Goal: Complete application form

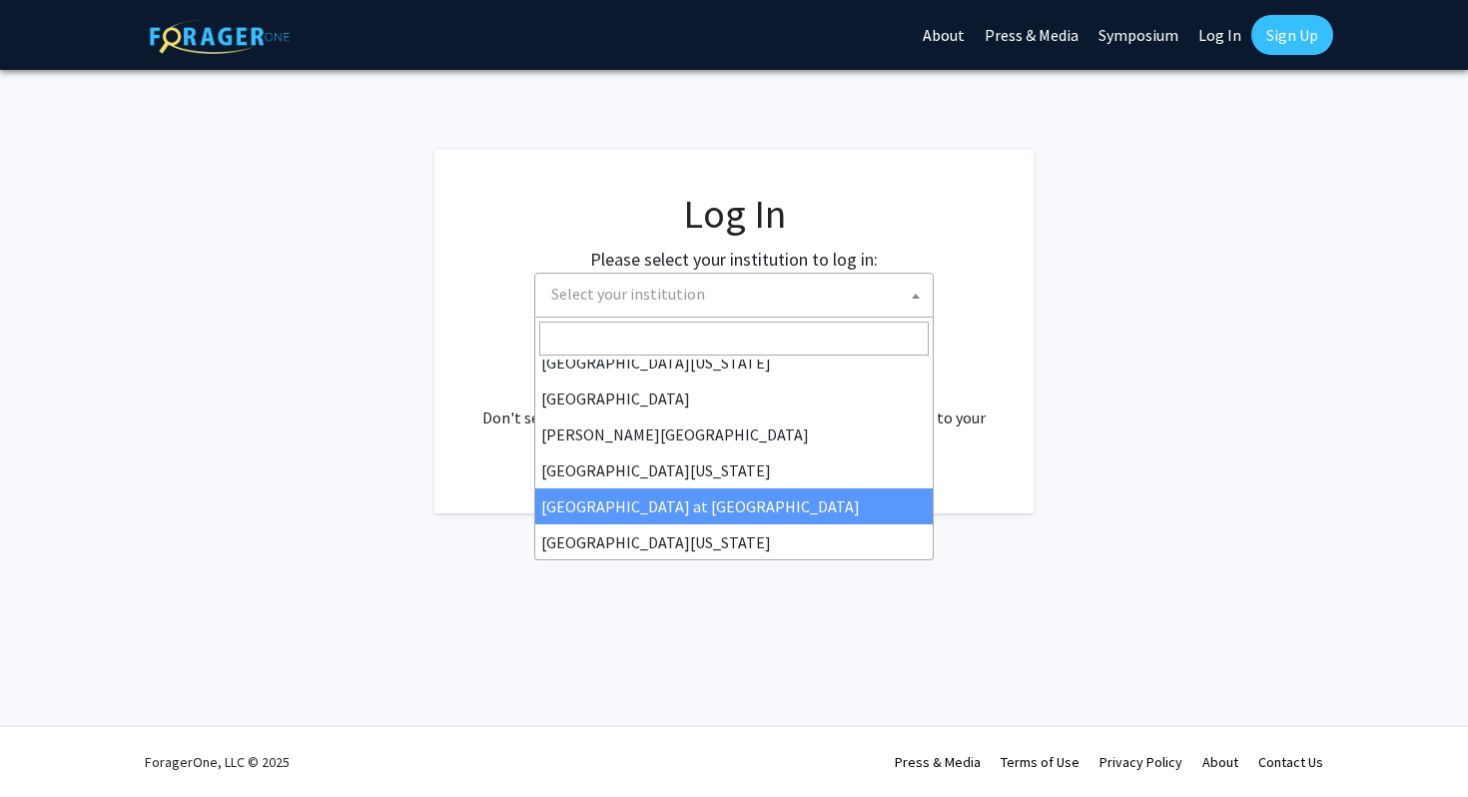
scroll to position [546, 0]
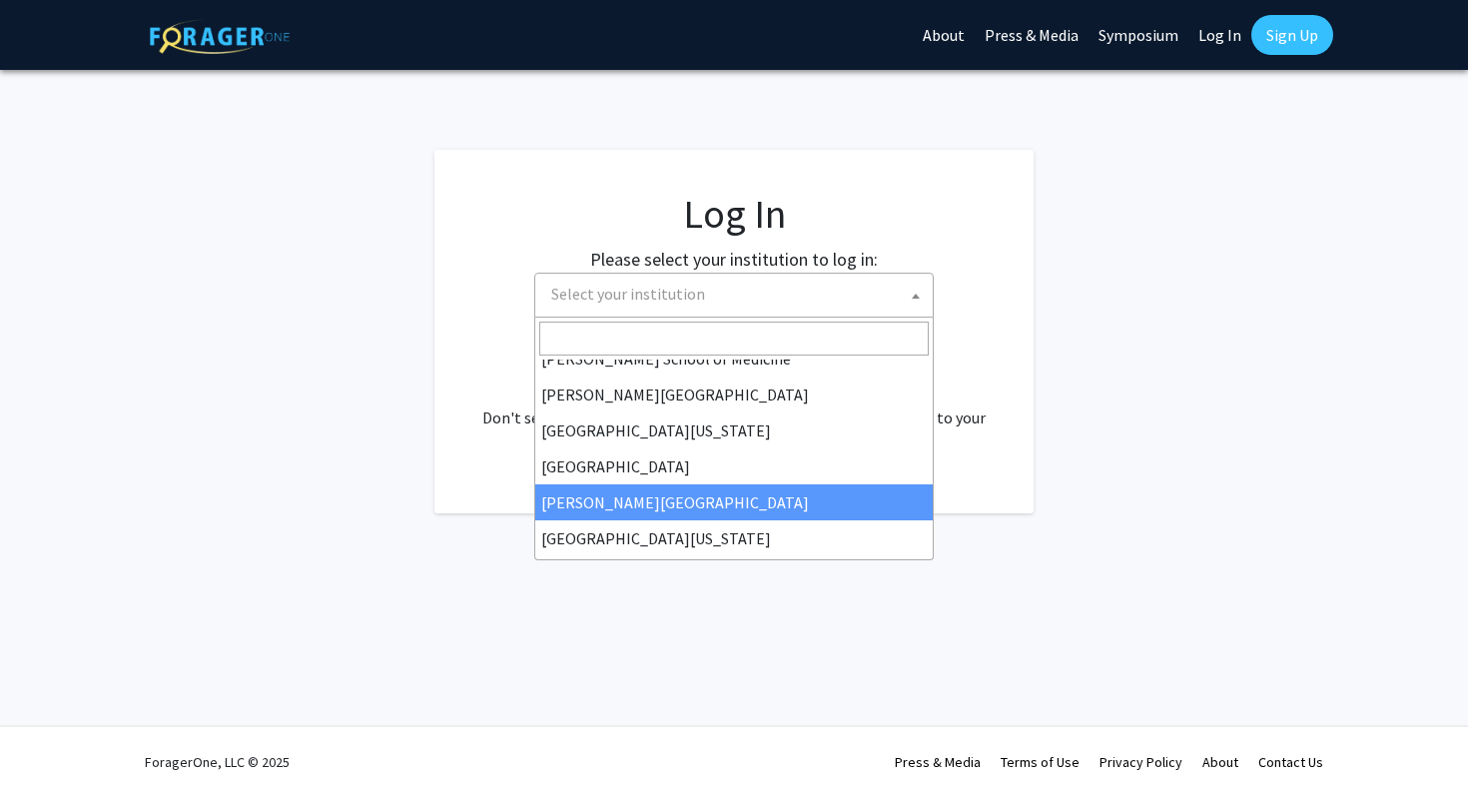
select select "24"
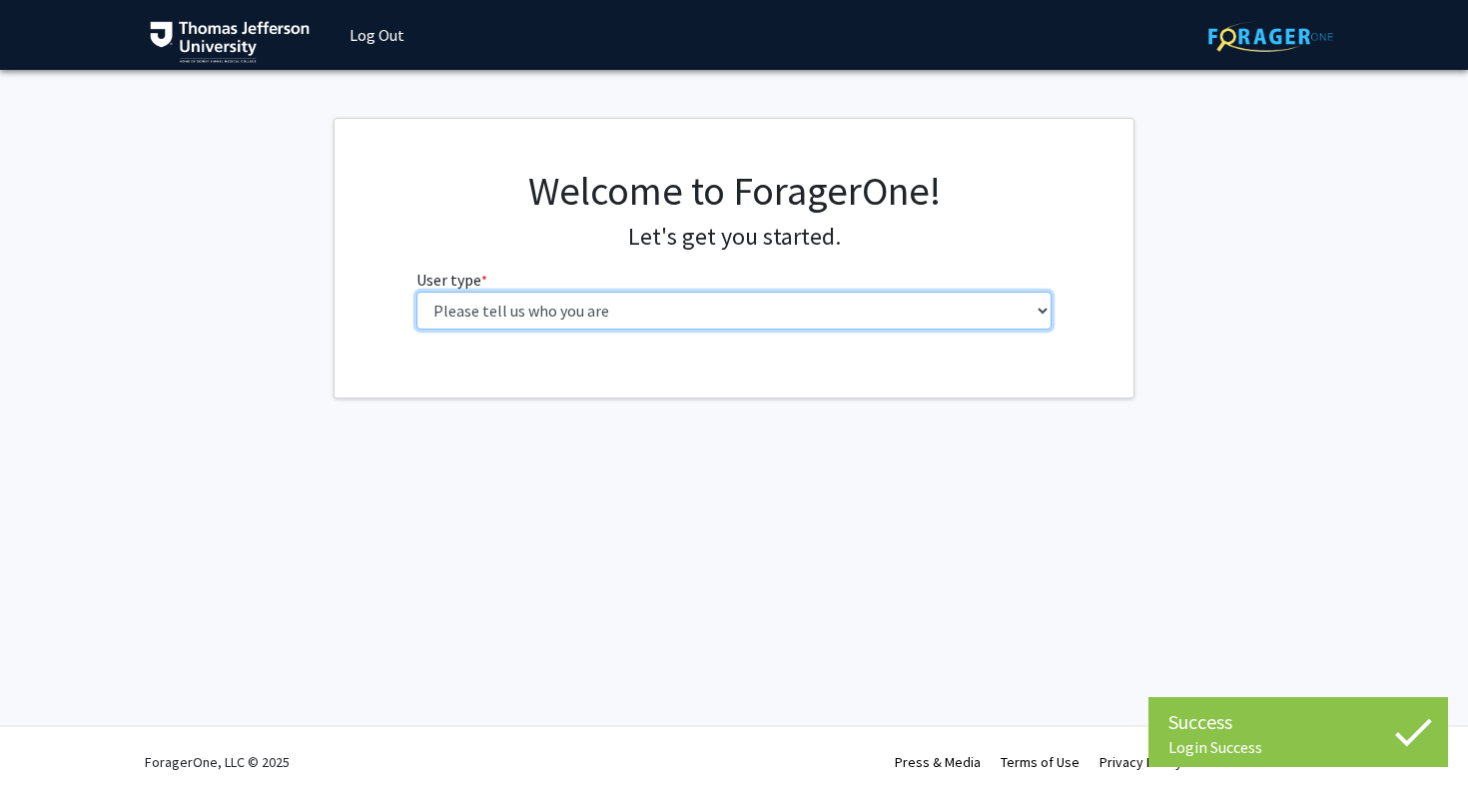
click at [708, 300] on select "Please tell us who you are Undergraduate Student Master's Student Doctoral Cand…" at bounding box center [734, 311] width 636 height 38
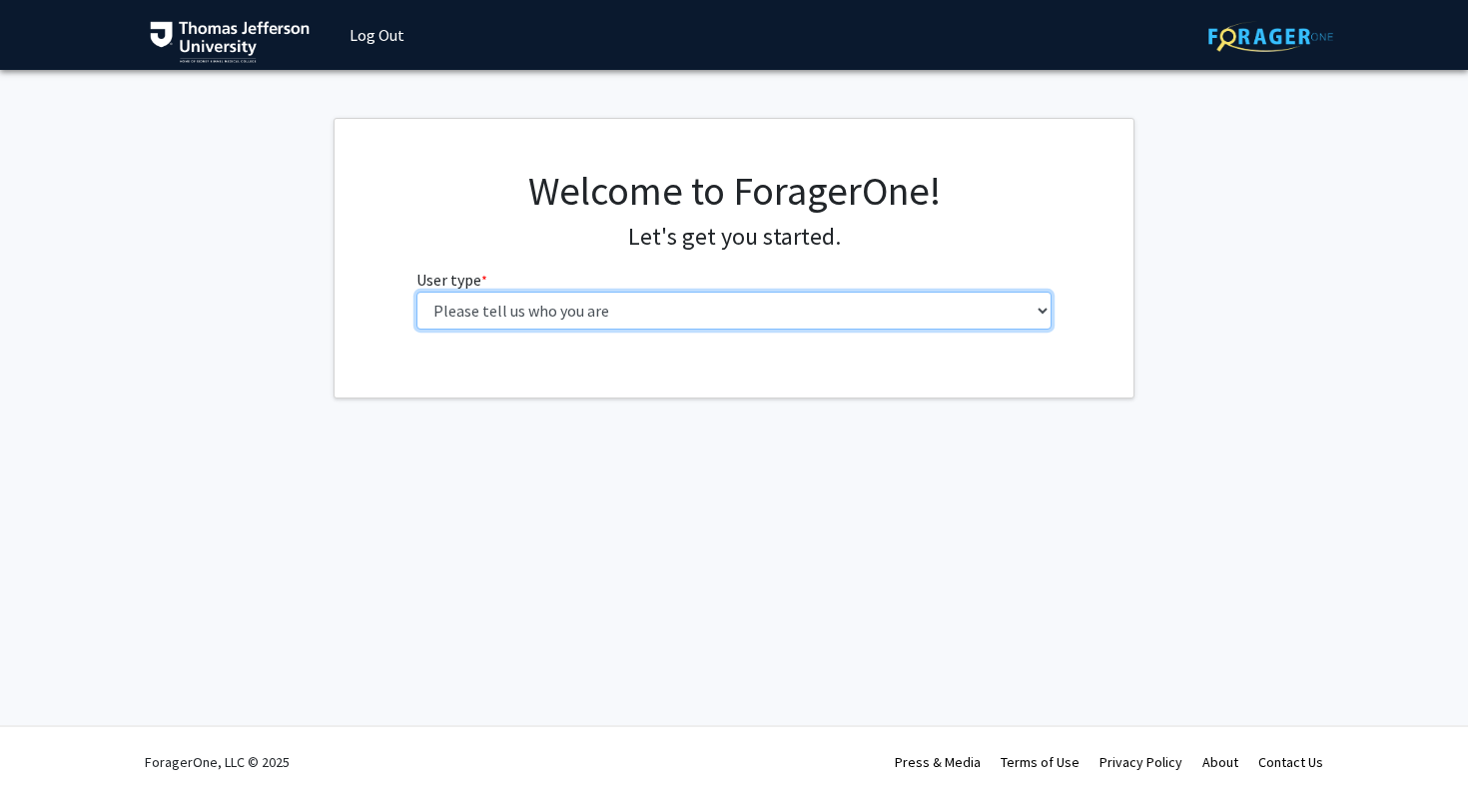
select select "3: doc"
click at [416, 292] on select "Please tell us who you are Undergraduate Student Master's Student Doctoral Cand…" at bounding box center [734, 311] width 636 height 38
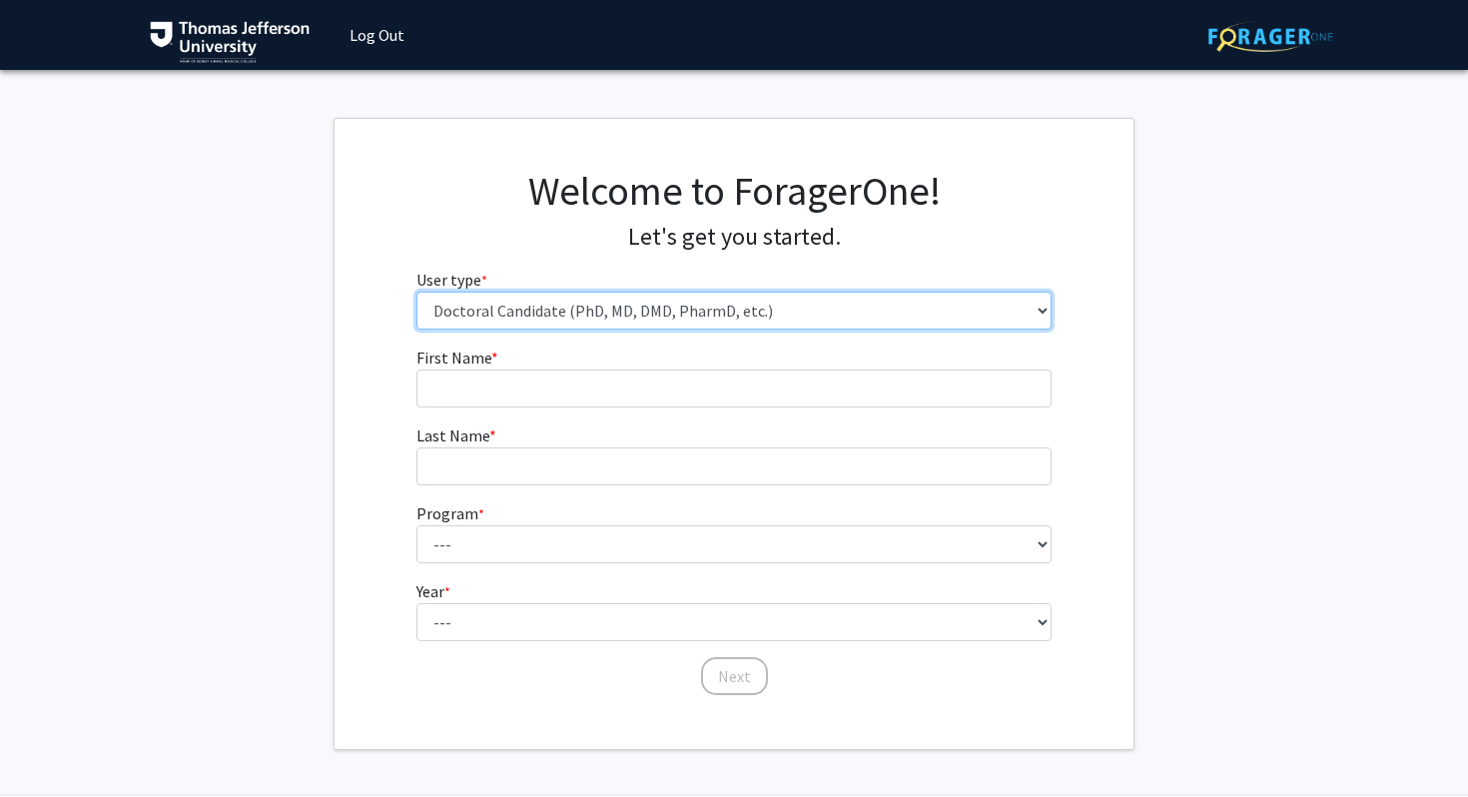
click at [704, 324] on select "Please tell us who you are Undergraduate Student Master's Student Doctoral Cand…" at bounding box center [734, 311] width 636 height 38
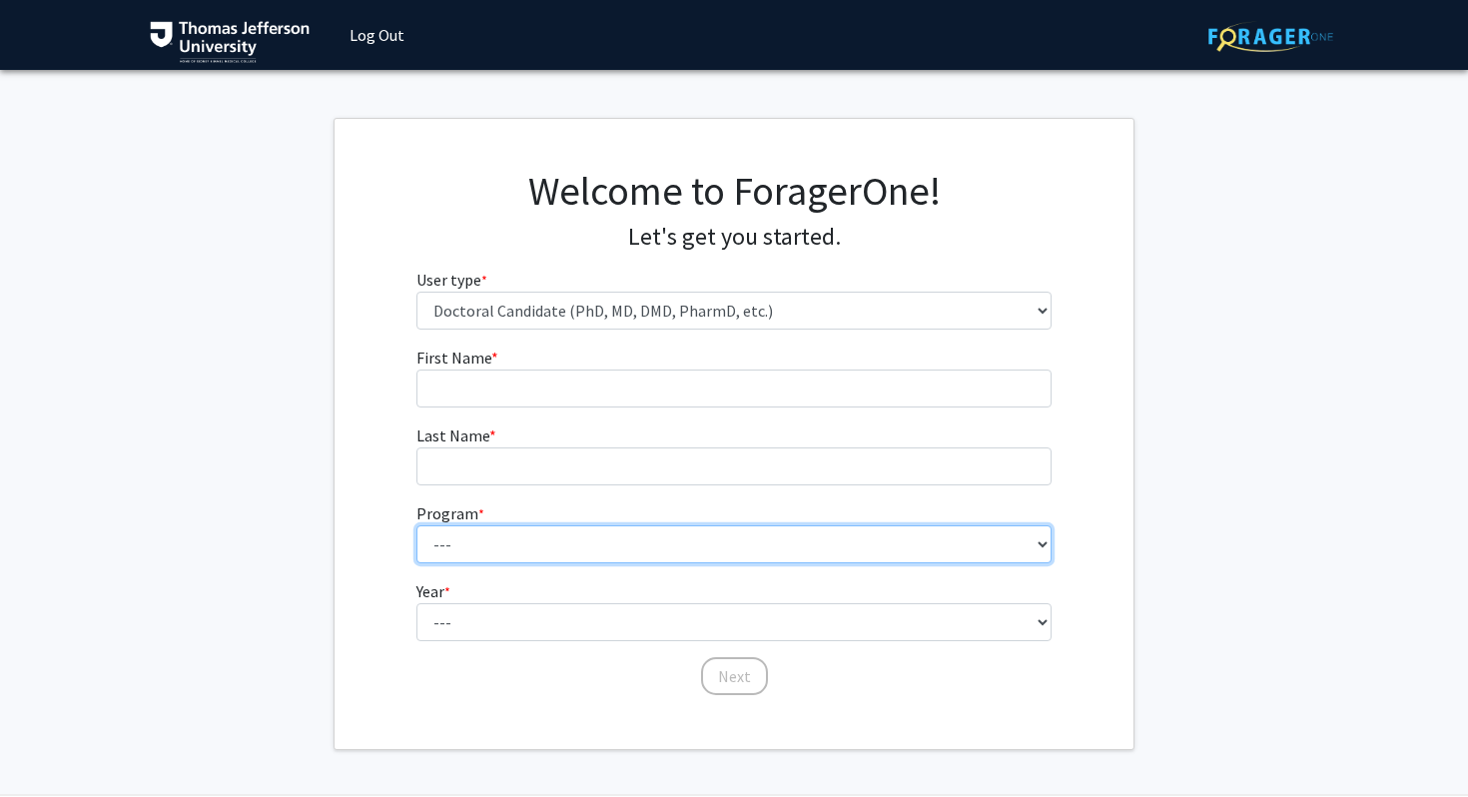
click at [622, 551] on select "--- Accelerated 3+3 BS in Health Sciences/Doctor of [MEDICAL_DATA] Accelerated …" at bounding box center [734, 544] width 636 height 38
select select "35: 815"
click at [416, 525] on select "--- Accelerated 3+3 BS in Health Sciences/Doctor of [MEDICAL_DATA] Accelerated …" at bounding box center [734, 544] width 636 height 38
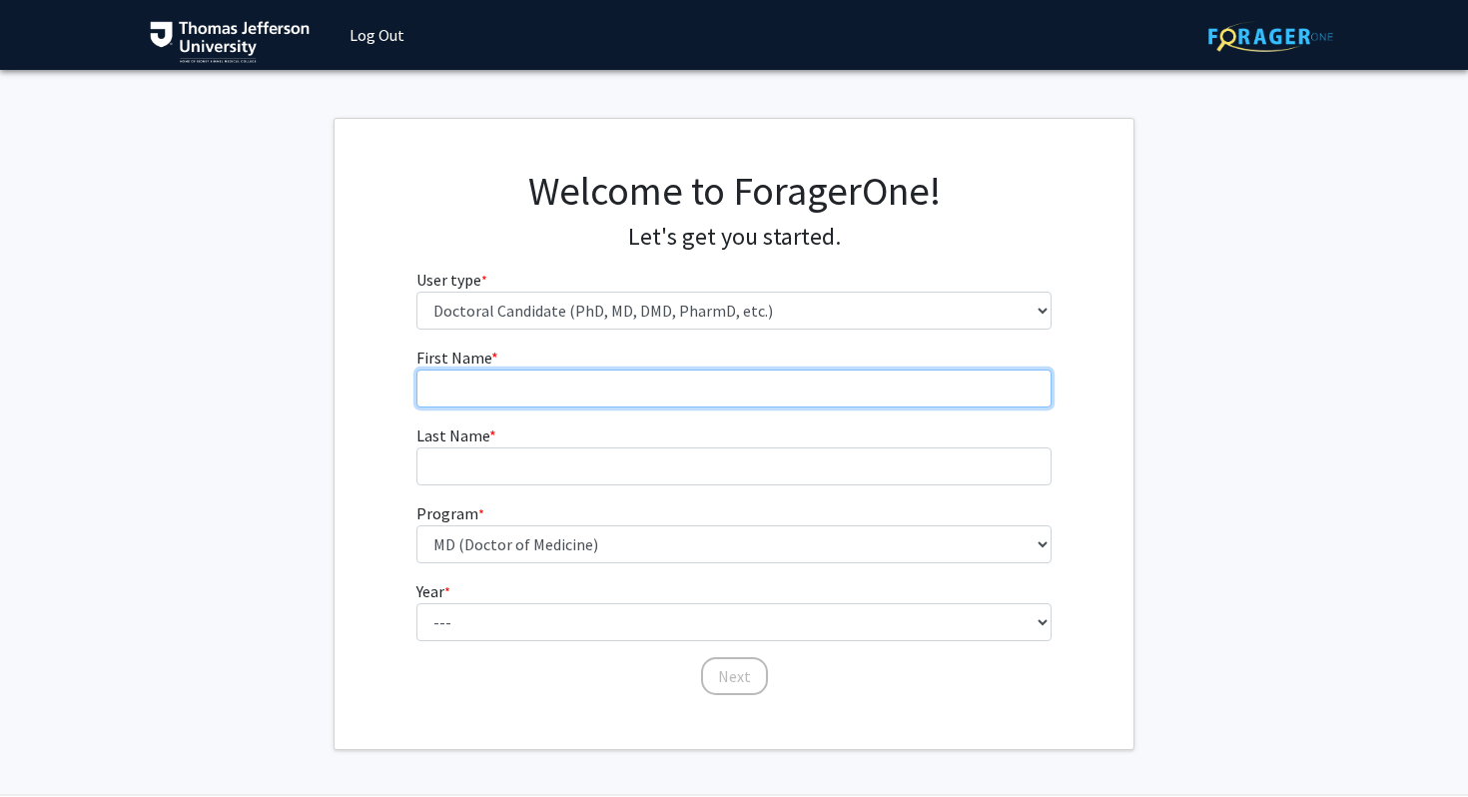
click at [579, 393] on input "First Name * required" at bounding box center [734, 388] width 636 height 38
type input "[PERSON_NAME]"
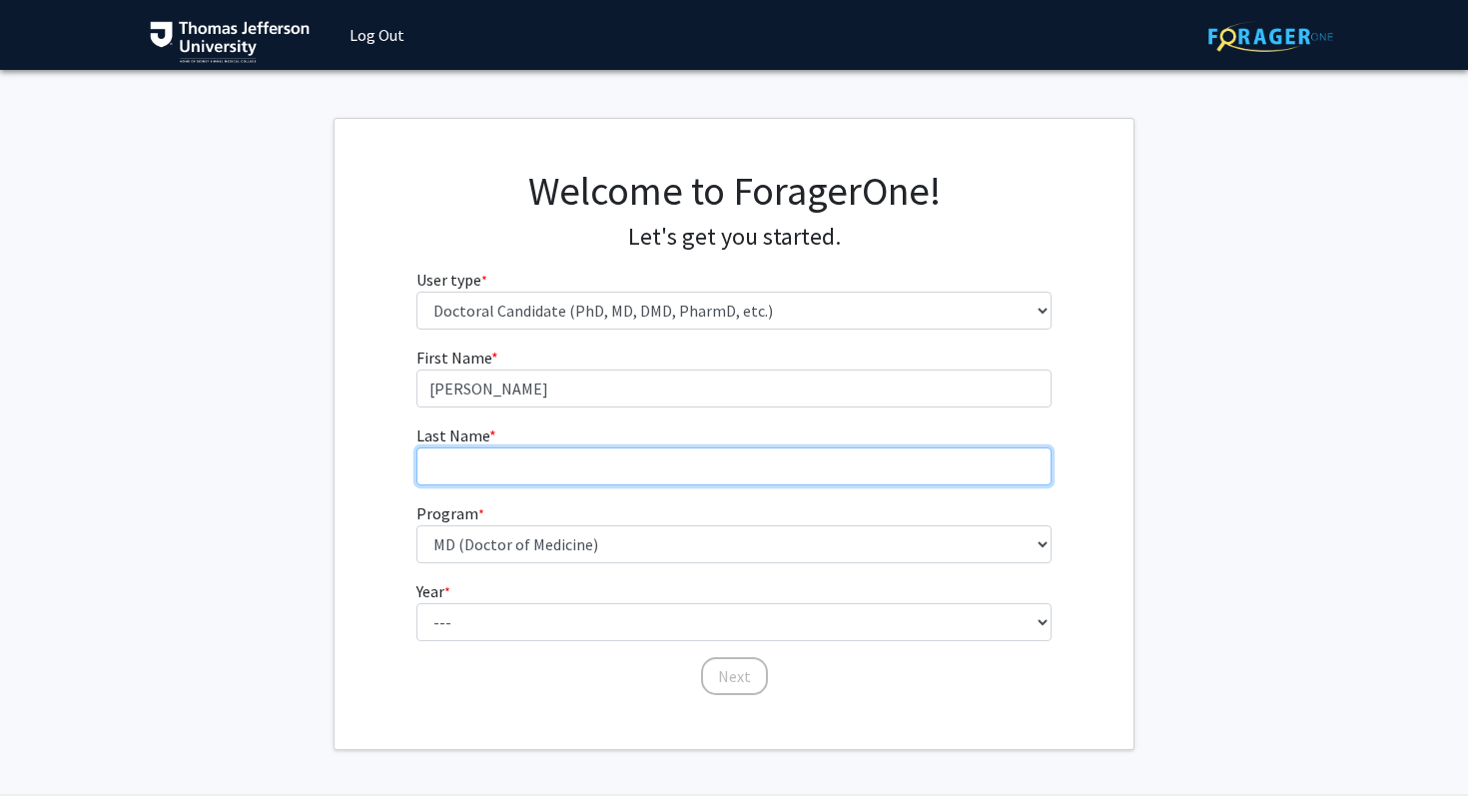
type input "[PERSON_NAME]"
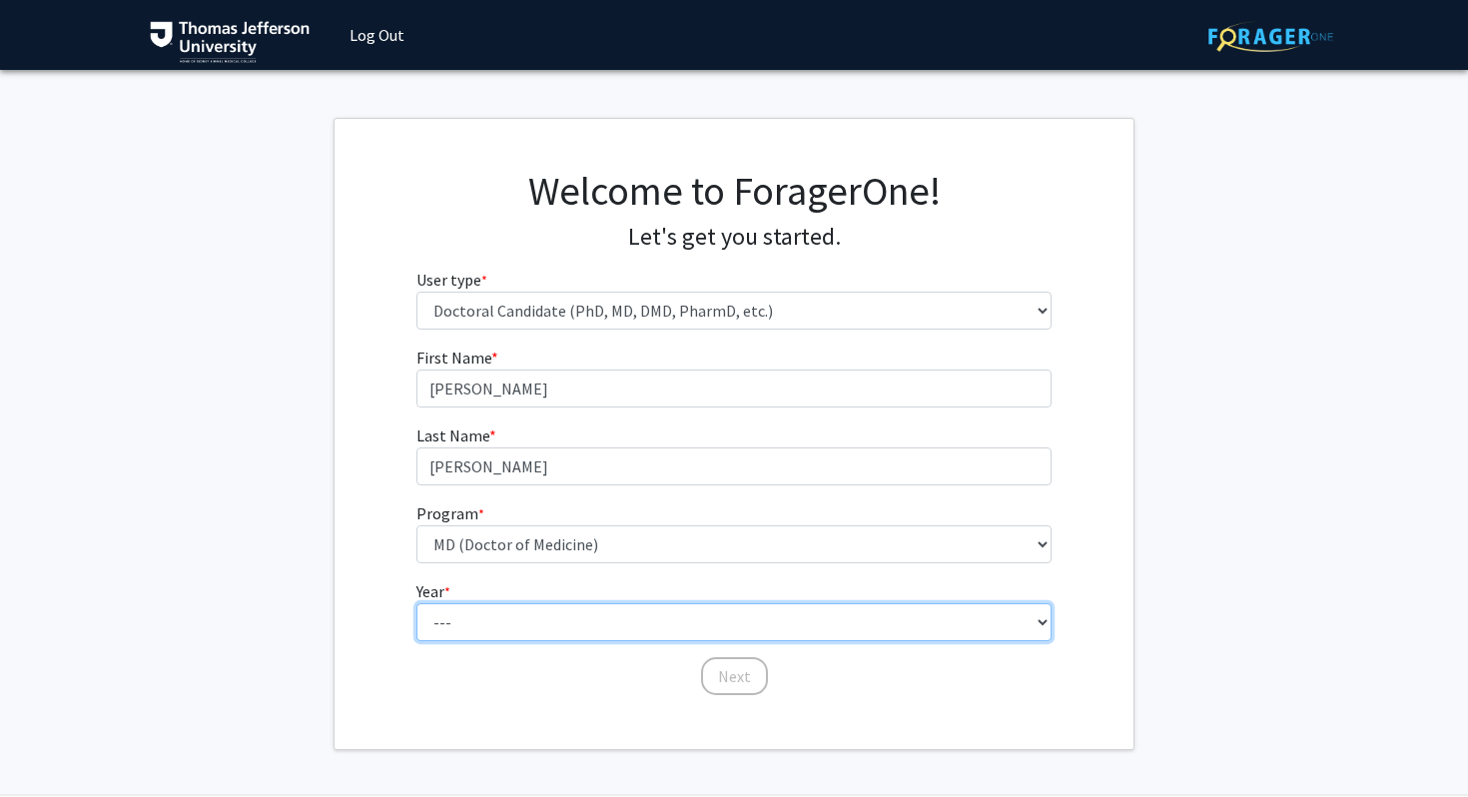
click at [523, 621] on select "--- First Year Second Year Third Year Fourth Year Fifth Year Sixth Year Seventh…" at bounding box center [734, 622] width 636 height 38
select select "1: first_year"
click at [416, 603] on select "--- First Year Second Year Third Year Fourth Year Fifth Year Sixth Year Seventh…" at bounding box center [734, 622] width 636 height 38
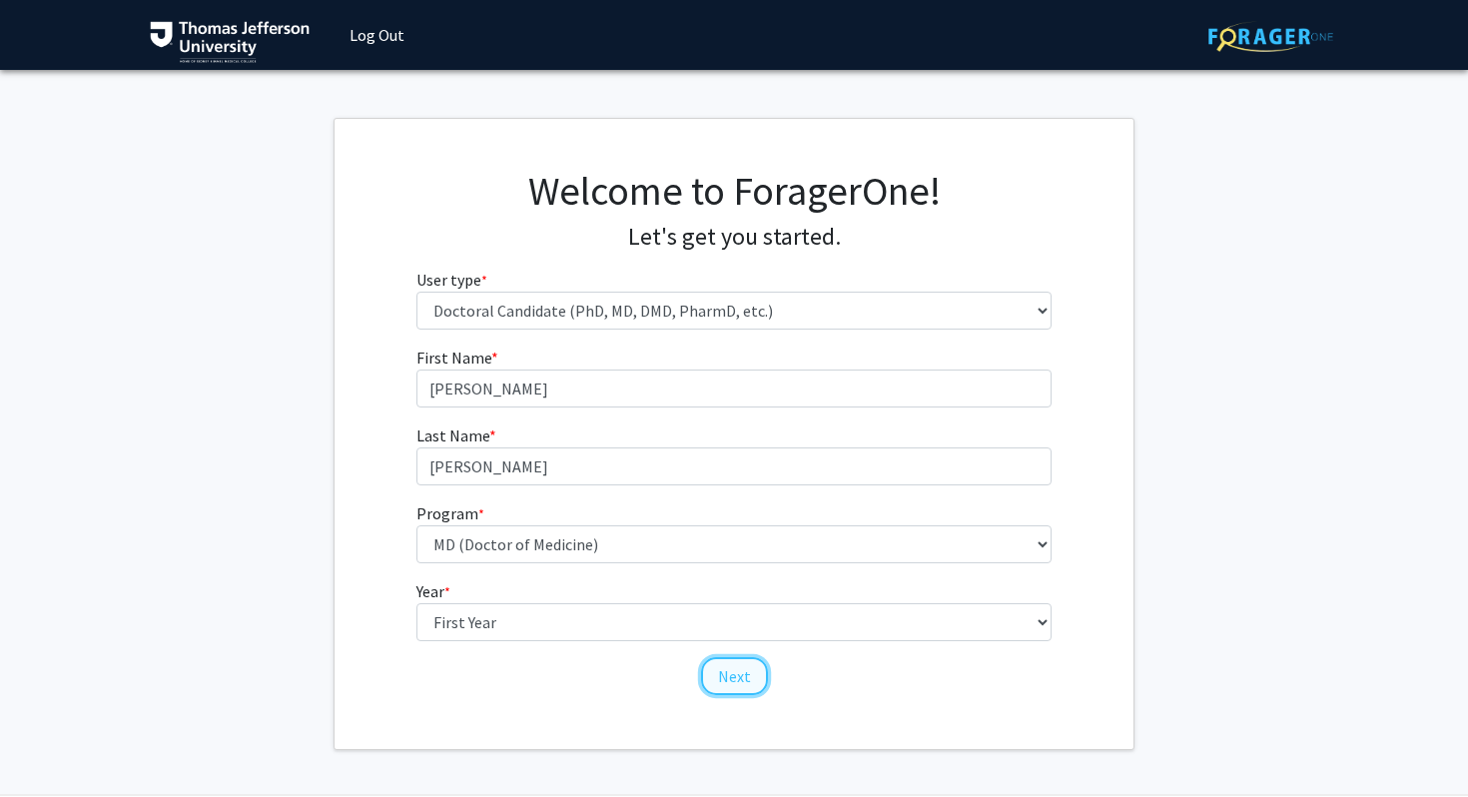
click at [742, 682] on button "Next" at bounding box center [734, 676] width 67 height 38
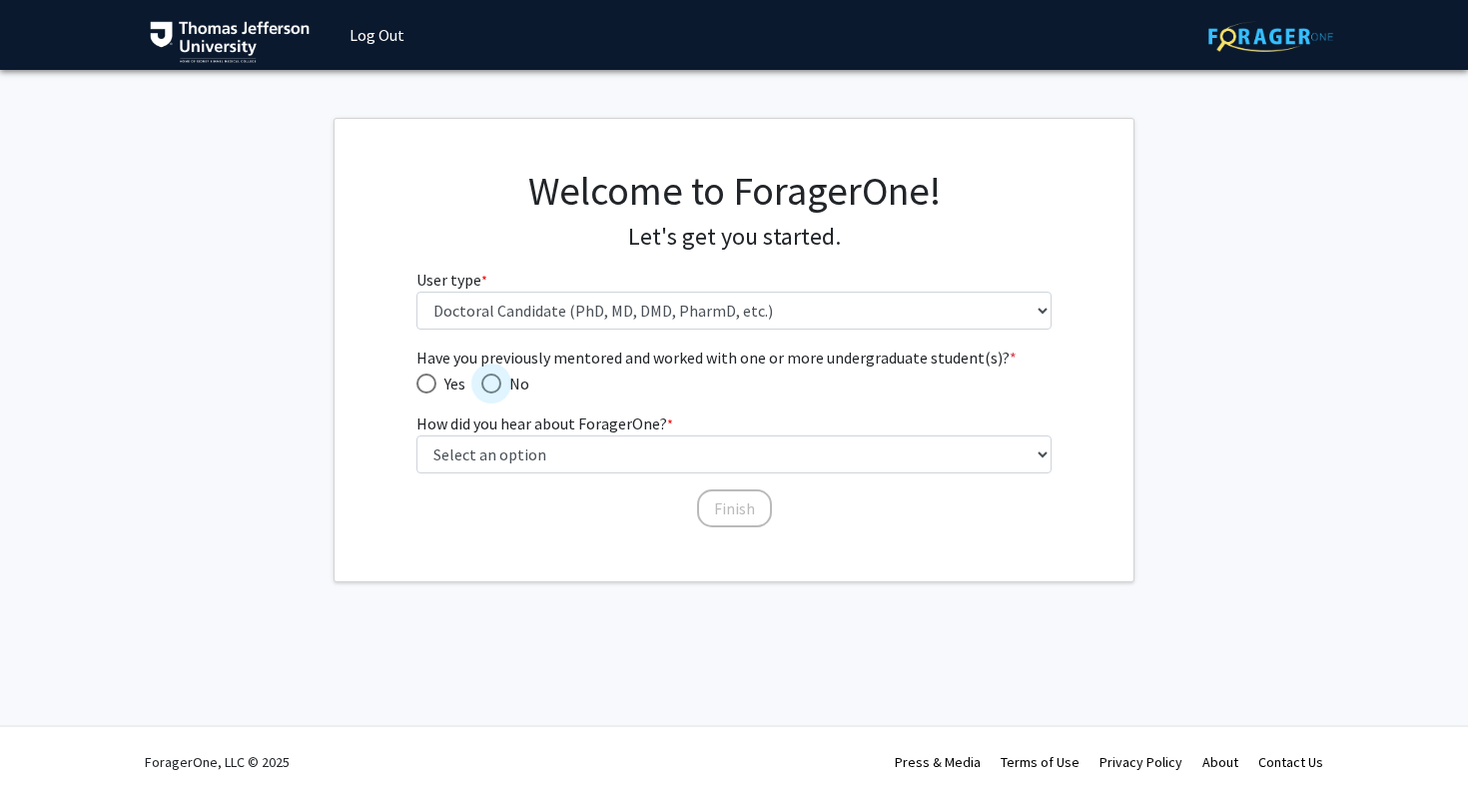
click at [498, 386] on span "Have you previously mentored and worked with one or more undergraduate student(…" at bounding box center [491, 383] width 20 height 20
click at [498, 386] on input "No" at bounding box center [491, 383] width 20 height 20
radio input "true"
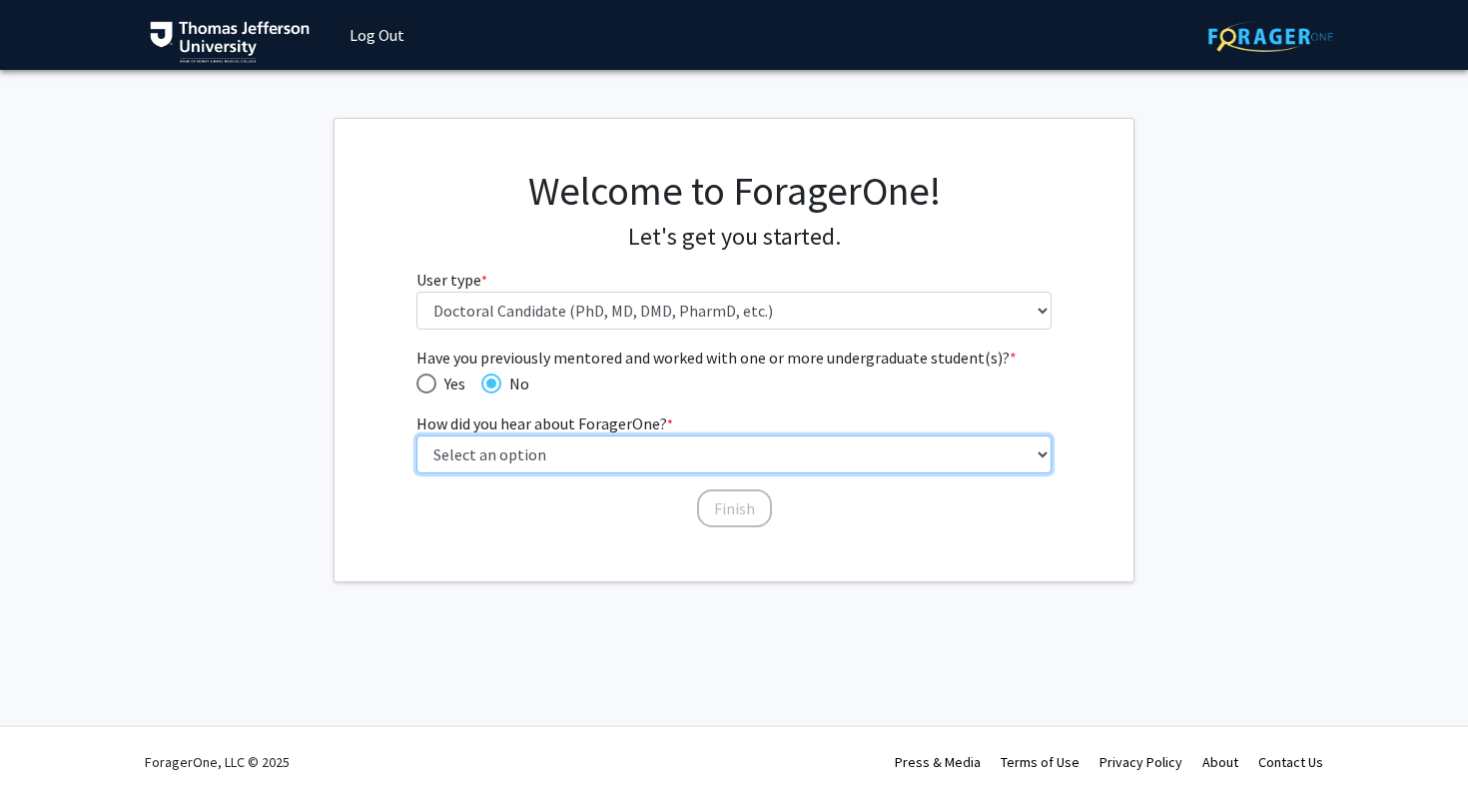
click at [723, 437] on select "Select an option Peer/student recommendation Faculty/staff recommendation Unive…" at bounding box center [734, 454] width 636 height 38
select select "4: university_email"
click at [416, 435] on select "Select an option Peer/student recommendation Faculty/staff recommendation Unive…" at bounding box center [734, 454] width 636 height 38
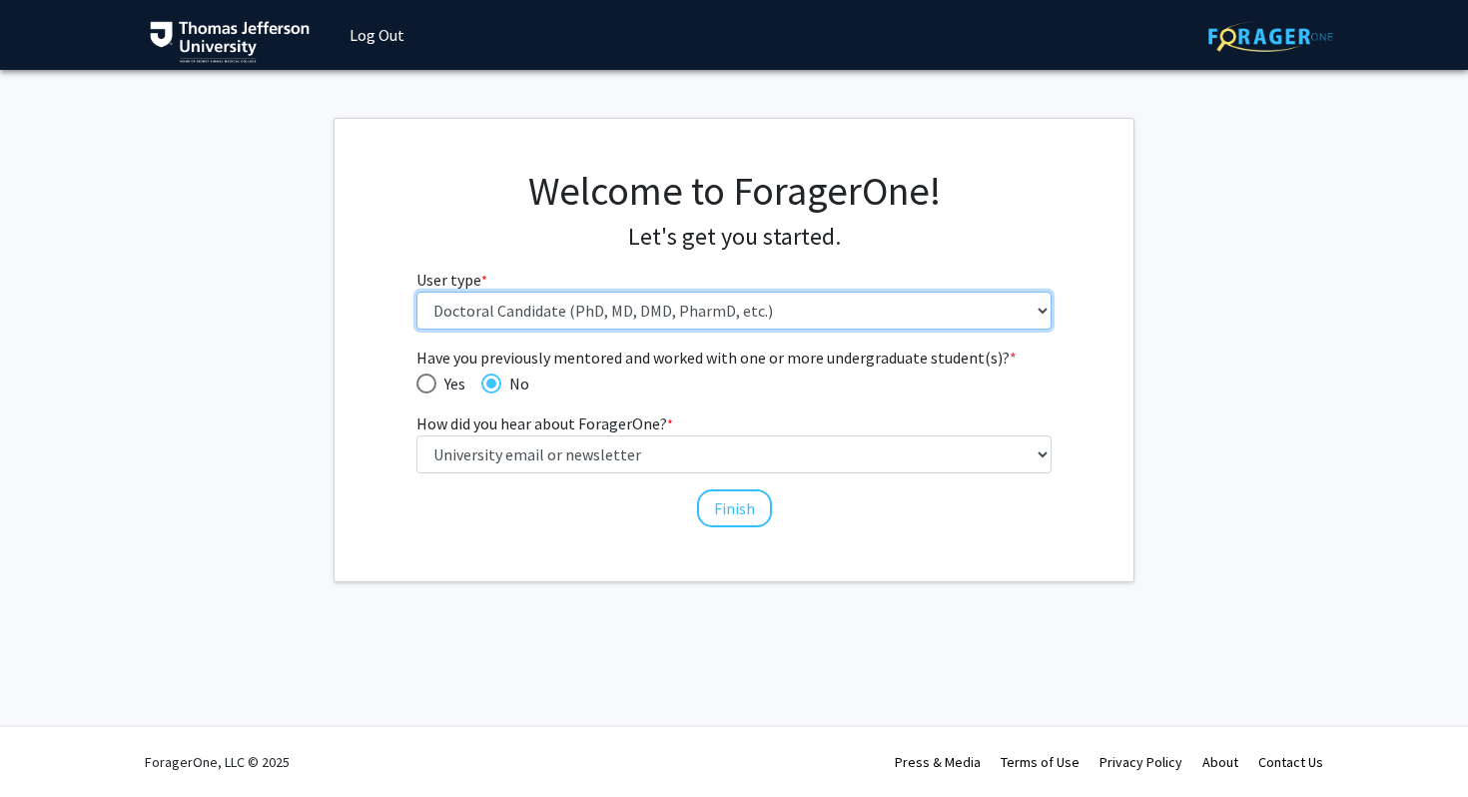
click at [718, 303] on select "Please tell us who you are Undergraduate Student Master's Student Doctoral Cand…" at bounding box center [734, 311] width 636 height 38
click at [416, 292] on select "Please tell us who you are Undergraduate Student Master's Student Doctoral Cand…" at bounding box center [734, 311] width 636 height 38
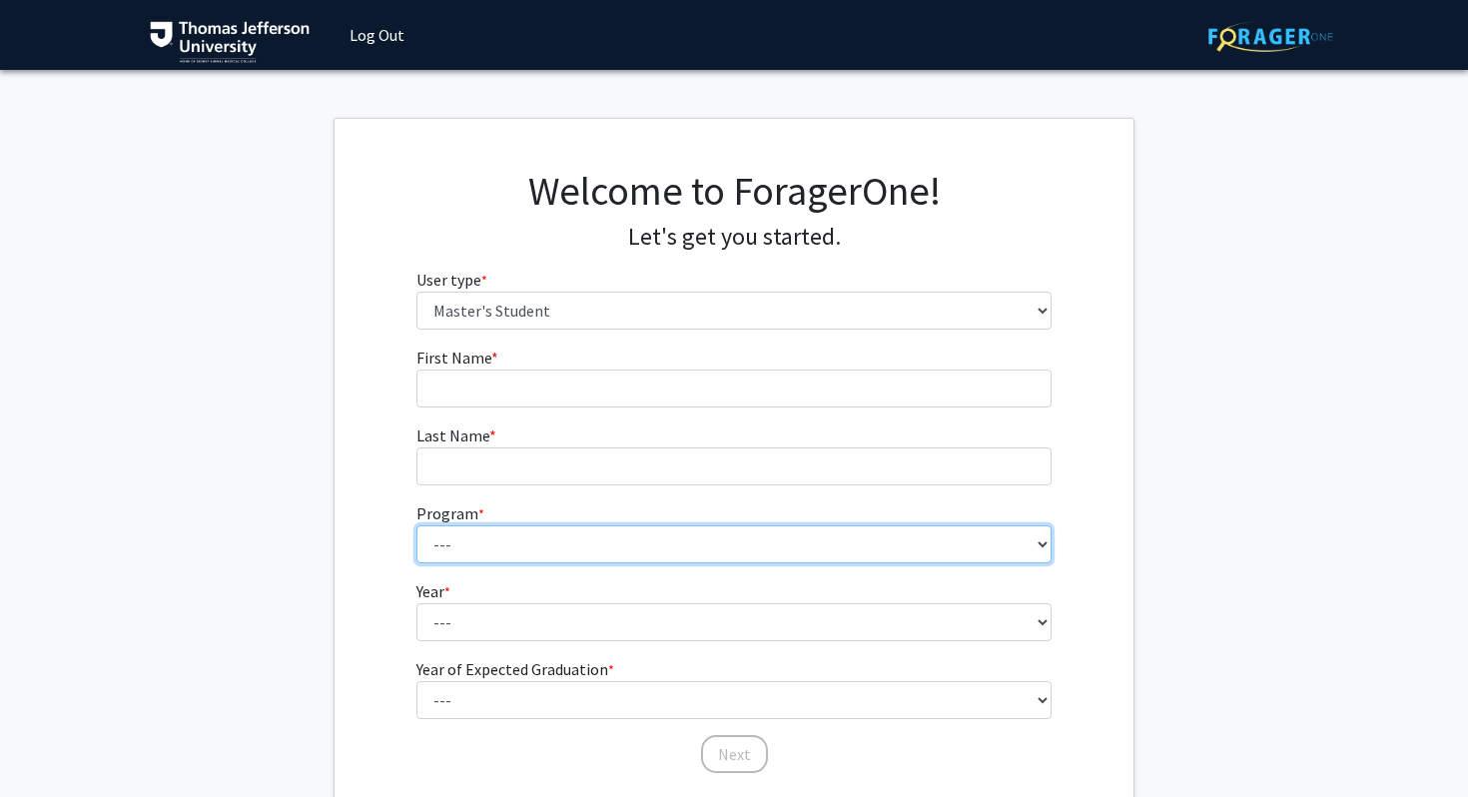
click at [658, 528] on select "--- 4+2 Health Sciences BS/Physician Assistant Studies MS Dual Degree Academic …" at bounding box center [734, 544] width 636 height 38
click at [671, 547] on select "--- 4+2 Health Sciences BS/Physician Assistant Studies MS Dual Degree Academic …" at bounding box center [734, 544] width 636 height 38
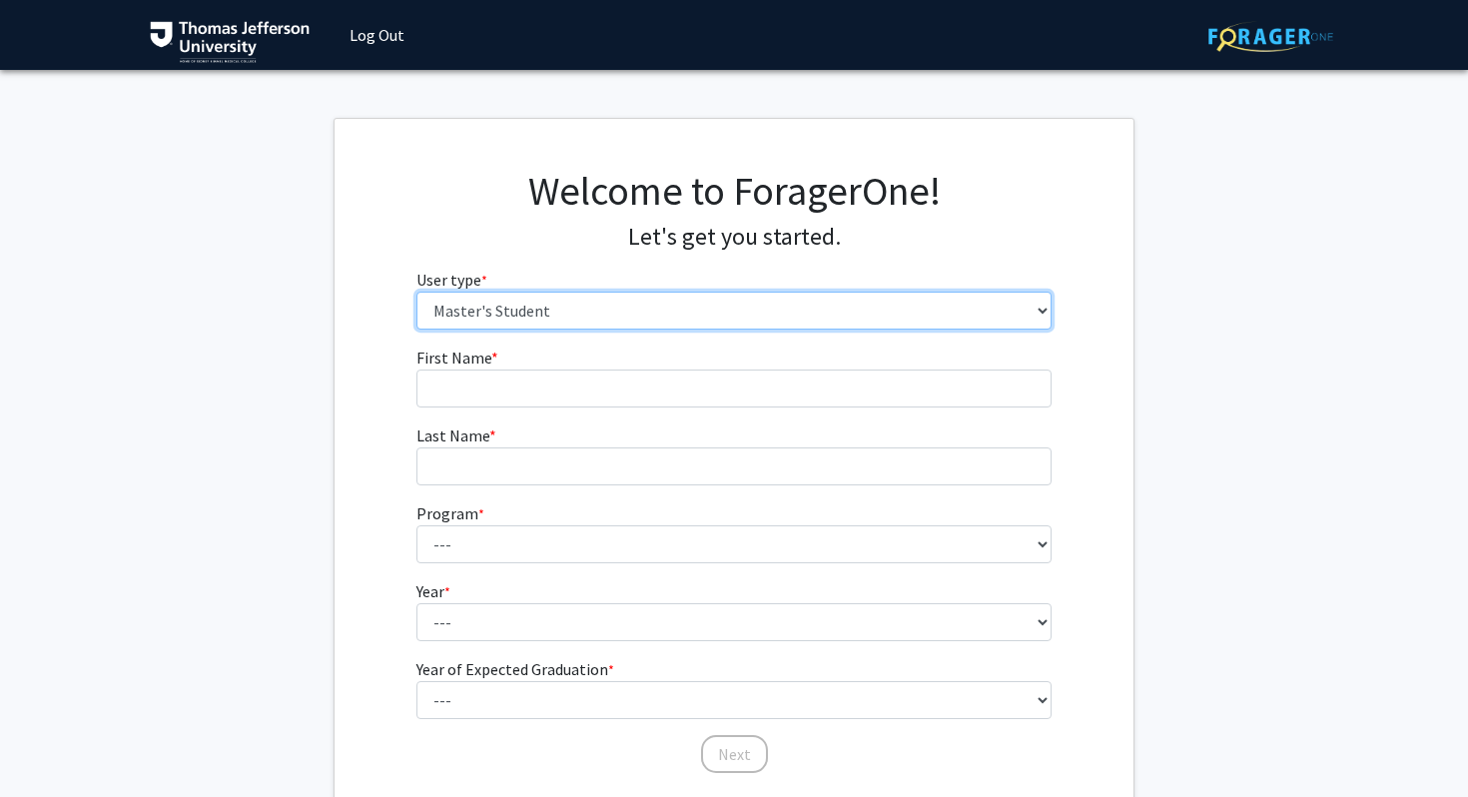
click at [717, 310] on select "Please tell us who you are Undergraduate Student Master's Student Doctoral Cand…" at bounding box center [734, 311] width 636 height 38
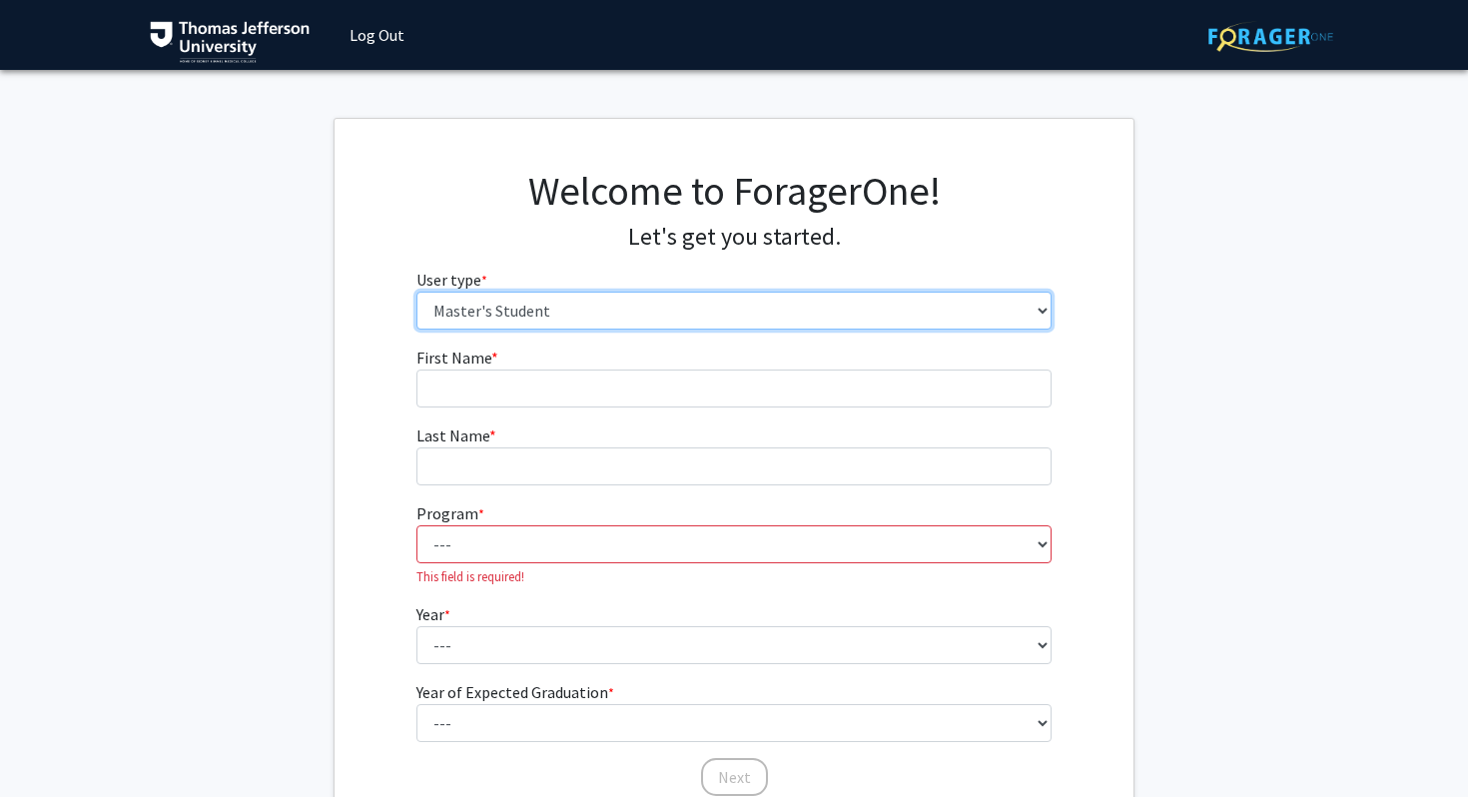
select select "3: doc"
click at [416, 292] on select "Please tell us who you are Undergraduate Student Master's Student Doctoral Cand…" at bounding box center [734, 311] width 636 height 38
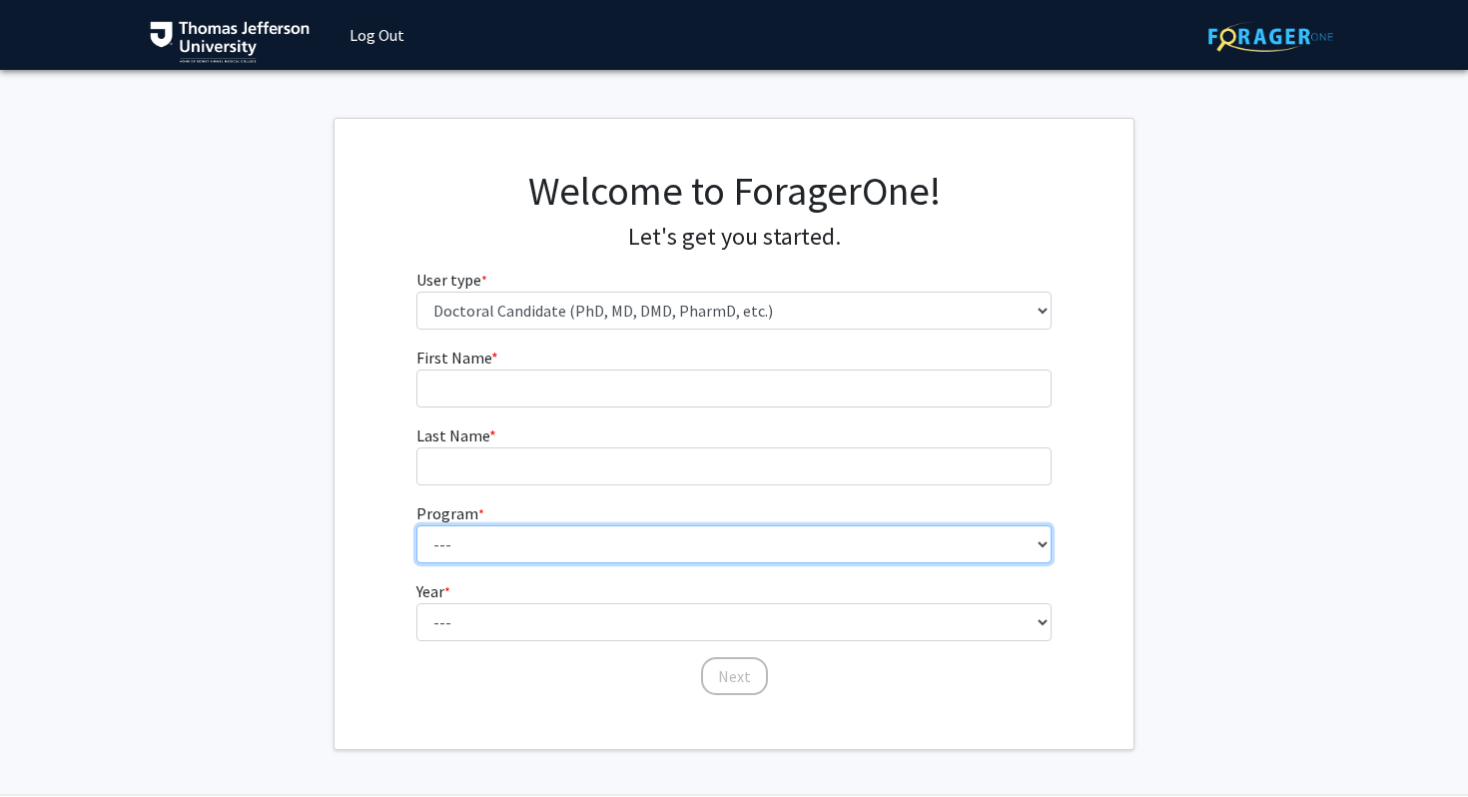
click at [620, 548] on select "--- Accelerated 3+3 BS in Health Sciences/Doctor of [MEDICAL_DATA] Accelerated …" at bounding box center [734, 544] width 636 height 38
select select "35: 815"
click at [416, 525] on select "--- Accelerated 3+3 BS in Health Sciences/Doctor of [MEDICAL_DATA] Accelerated …" at bounding box center [734, 544] width 636 height 38
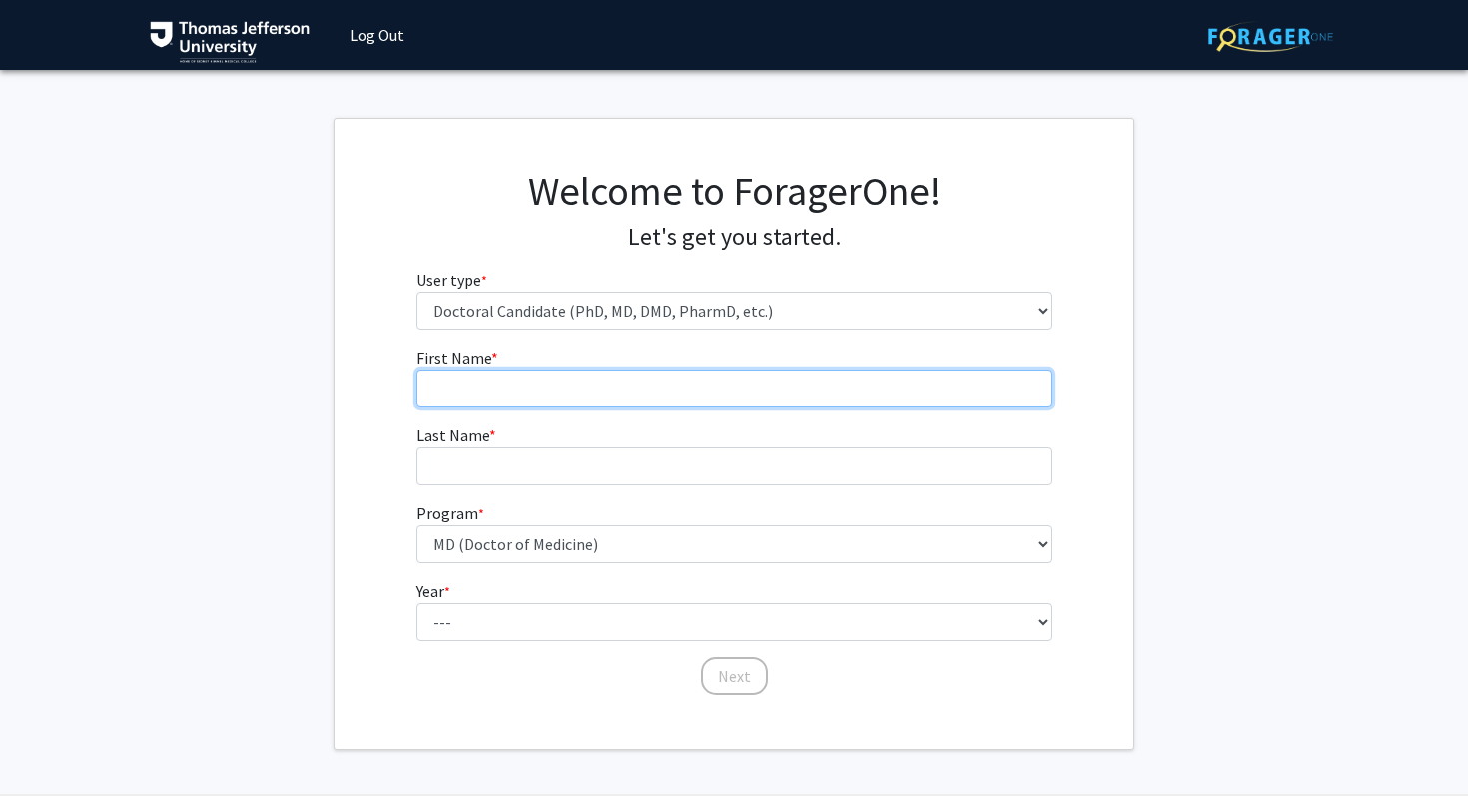
click at [599, 387] on input "First Name * required" at bounding box center [734, 388] width 636 height 38
type input "[PERSON_NAME]"
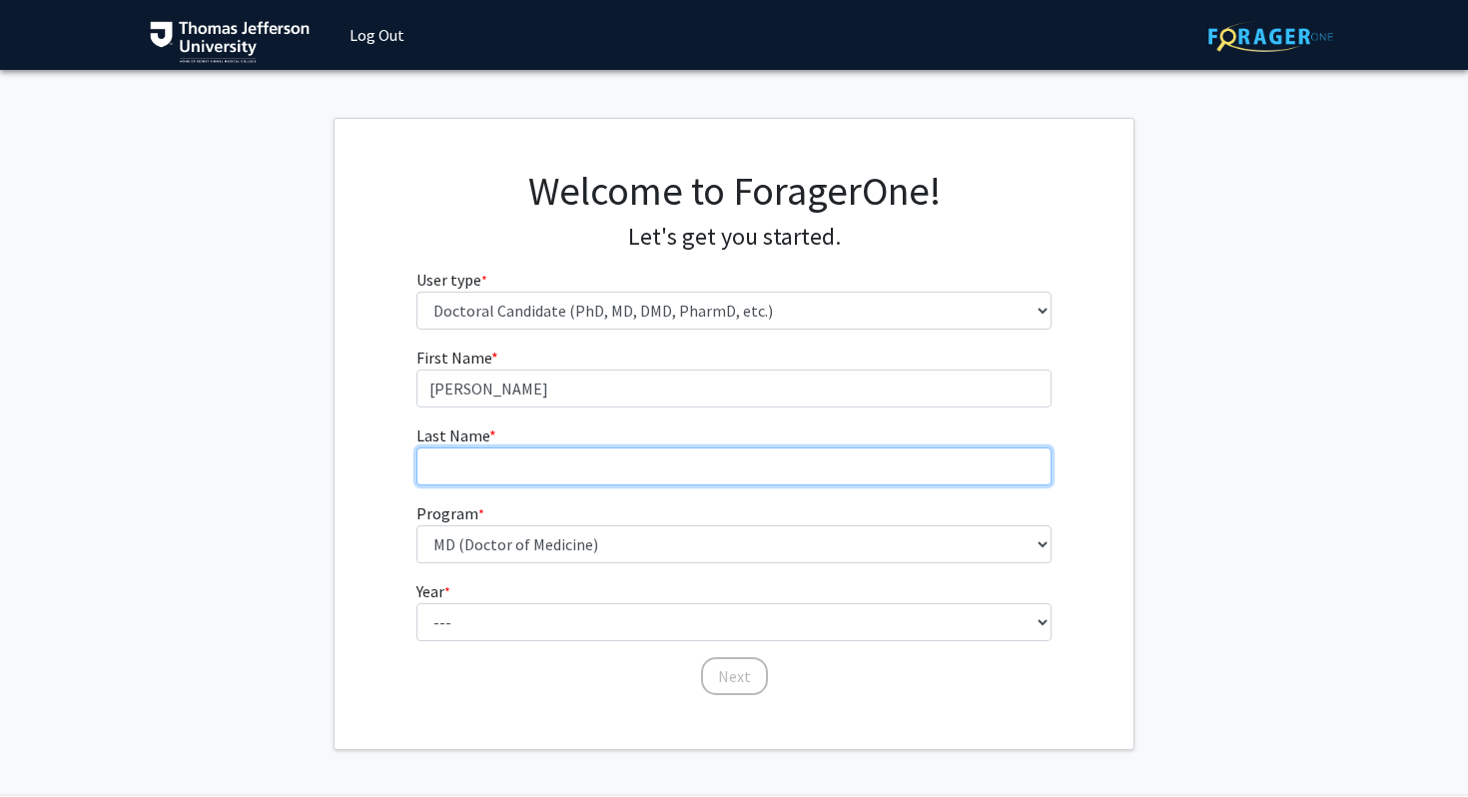
type input "[PERSON_NAME]"
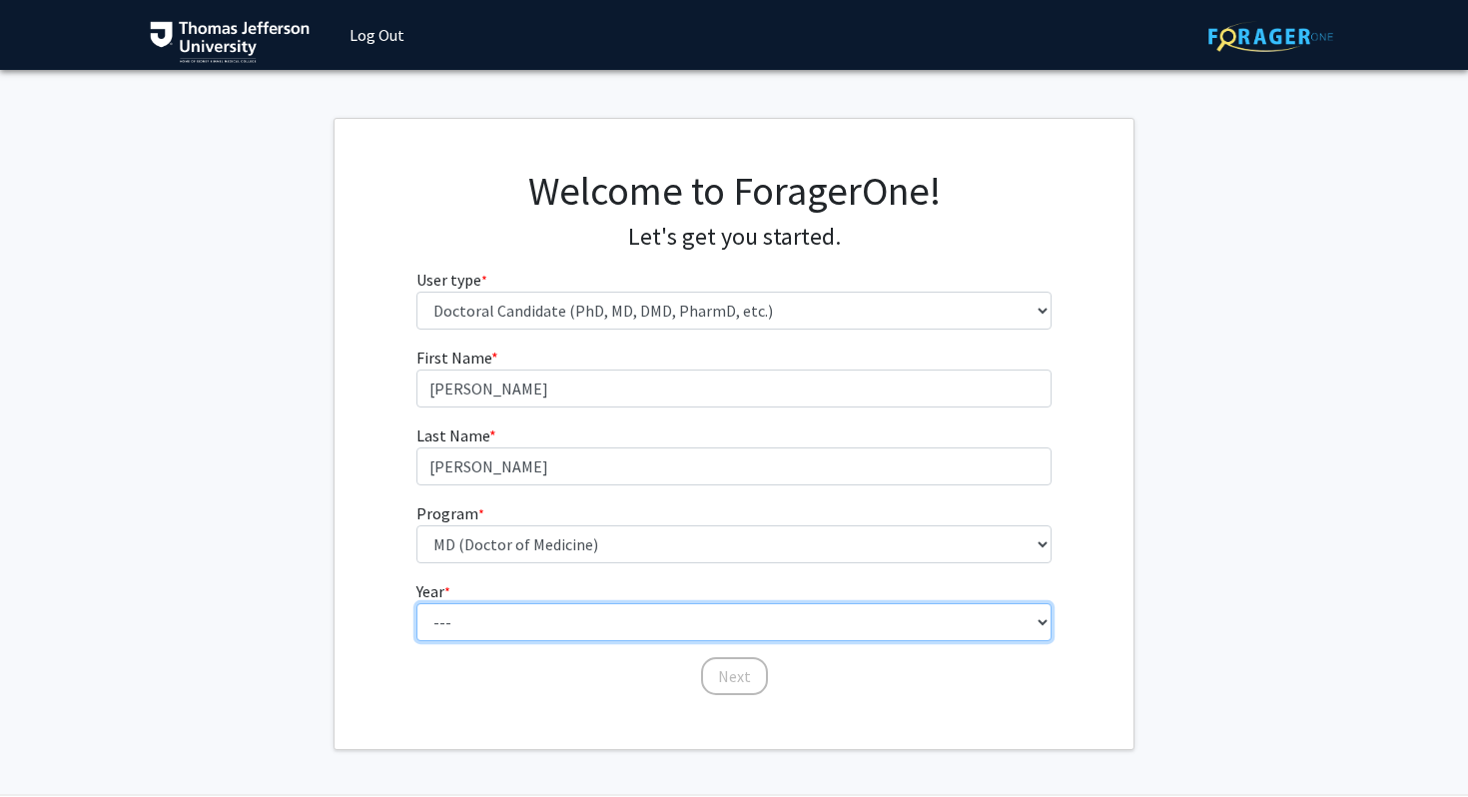
click at [558, 614] on select "--- First Year Second Year Third Year Fourth Year Fifth Year Sixth Year Seventh…" at bounding box center [734, 622] width 636 height 38
select select "1: first_year"
click at [416, 603] on select "--- First Year Second Year Third Year Fourth Year Fifth Year Sixth Year Seventh…" at bounding box center [734, 622] width 636 height 38
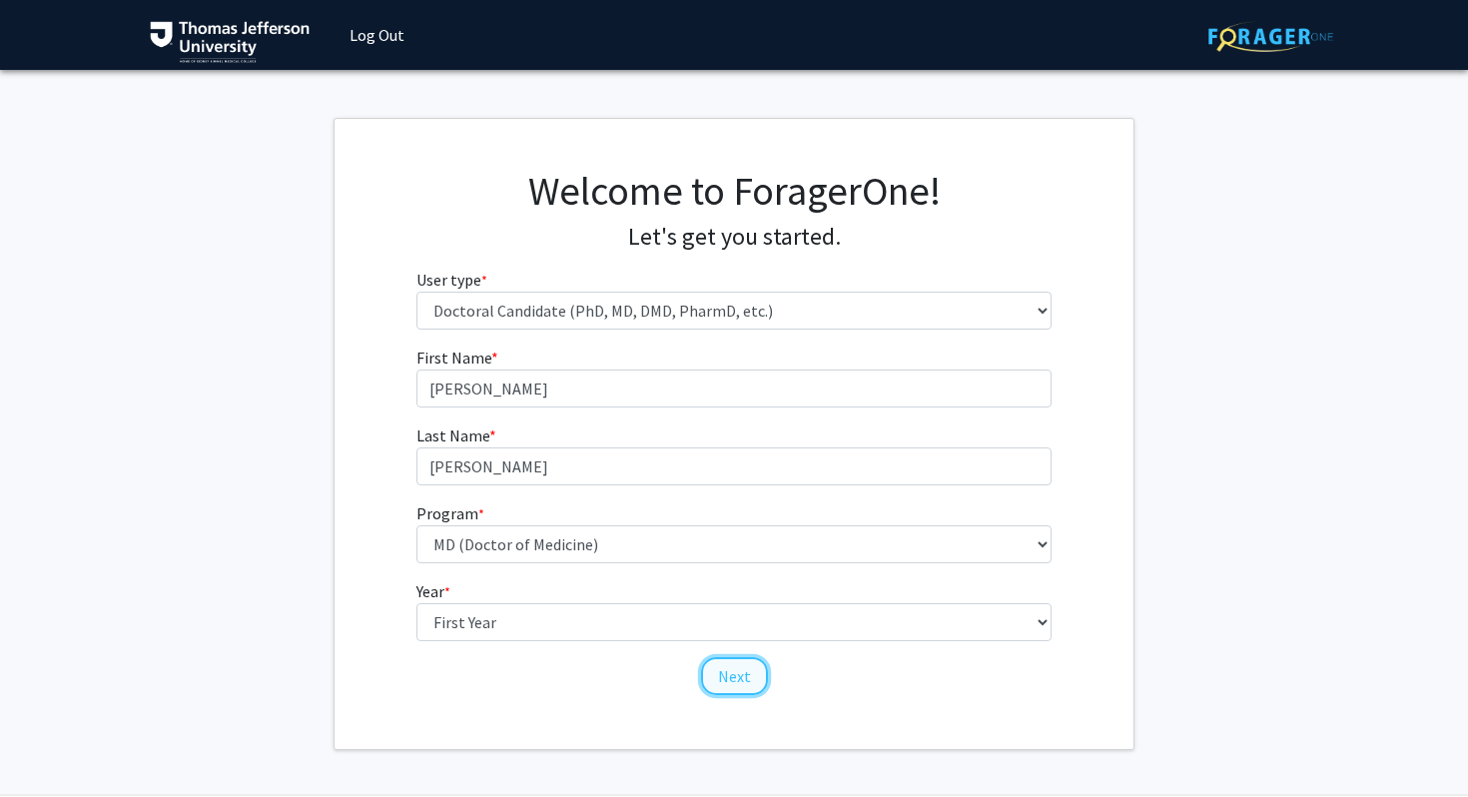
click at [736, 681] on button "Next" at bounding box center [734, 676] width 67 height 38
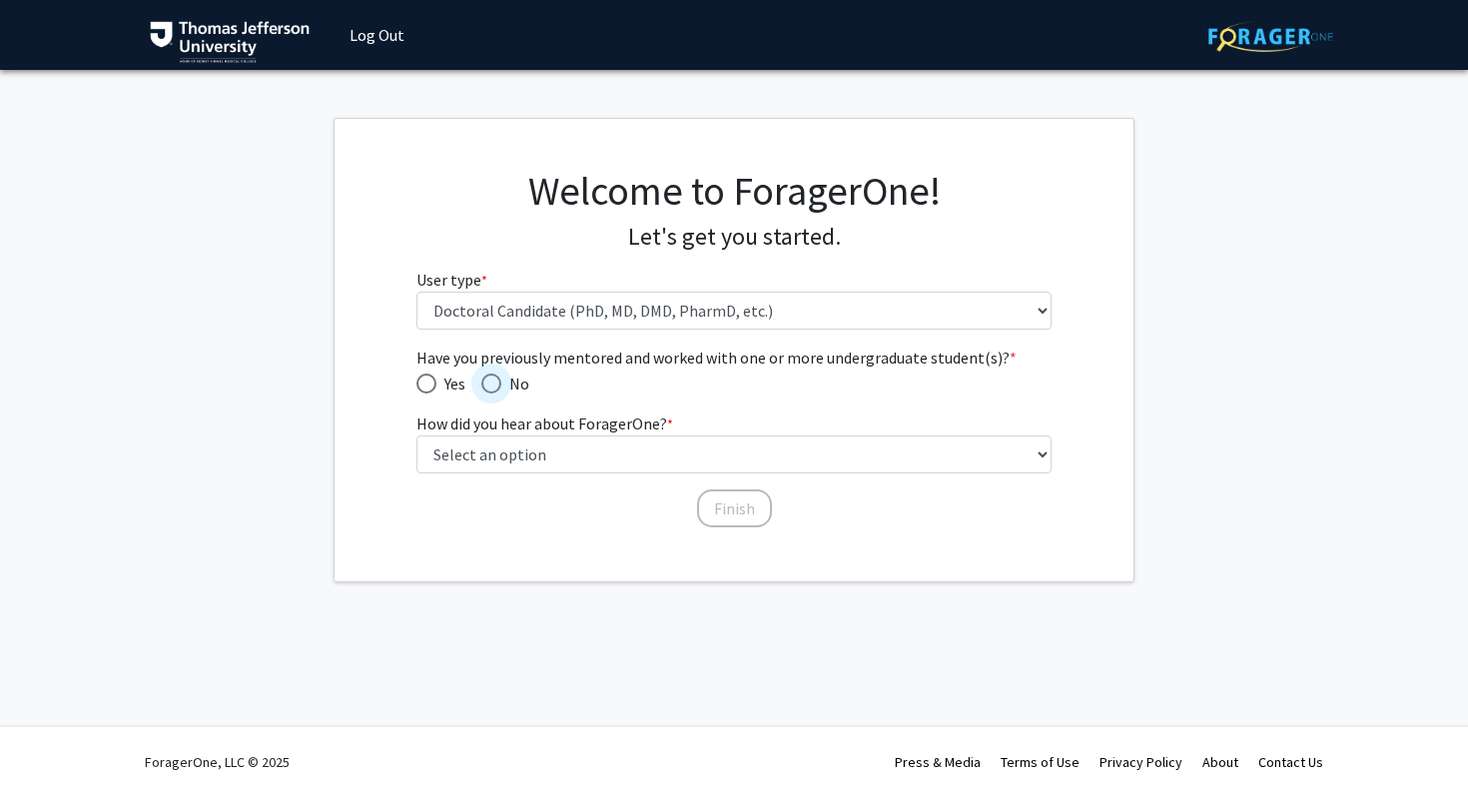
click at [495, 380] on span "Have you previously mentored and worked with one or more undergraduate student(…" at bounding box center [491, 383] width 20 height 20
click at [495, 380] on input "No" at bounding box center [491, 383] width 20 height 20
radio input "true"
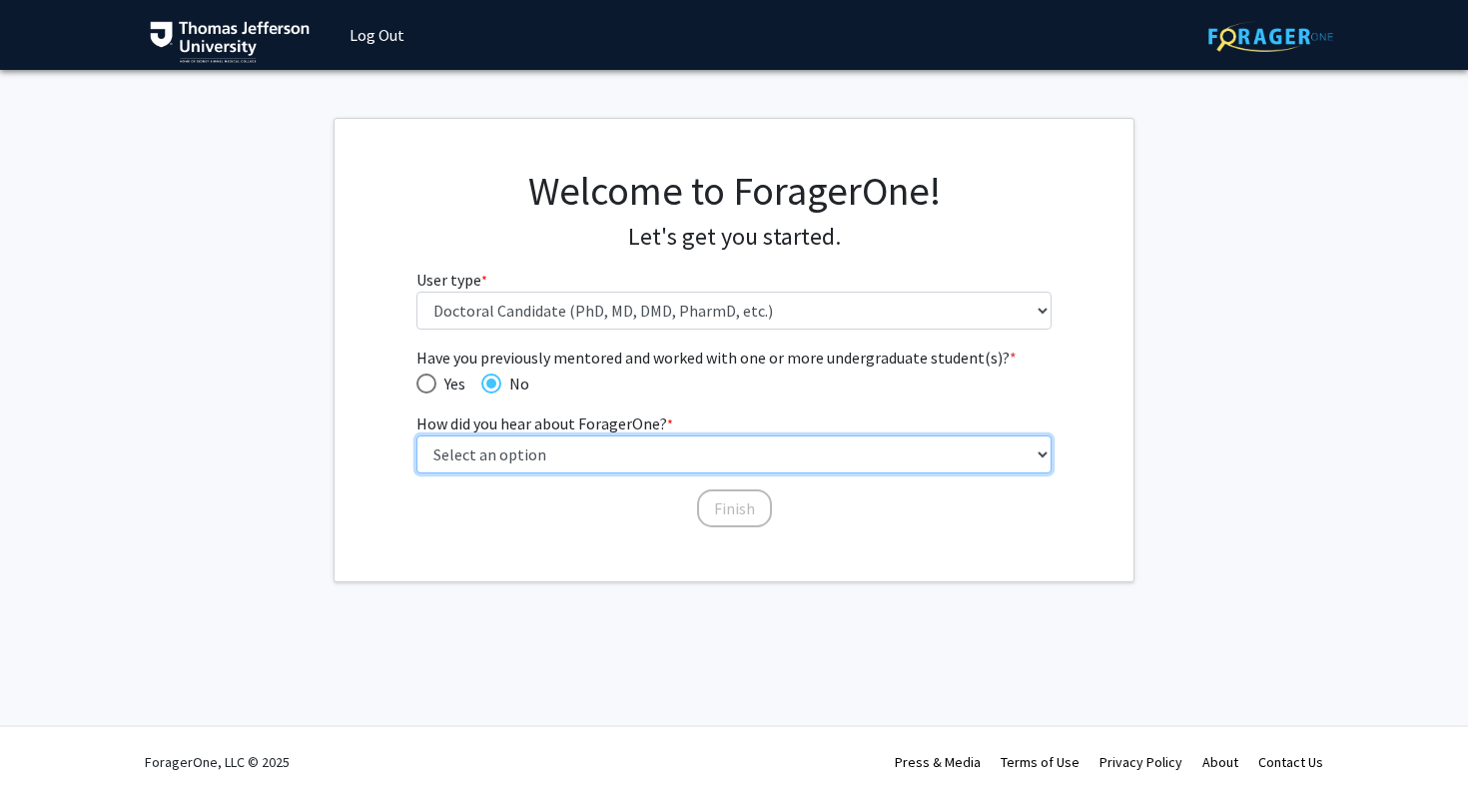
click at [493, 449] on select "Select an option Peer/student recommendation Faculty/staff recommendation Unive…" at bounding box center [734, 454] width 636 height 38
select select "2: faculty_recommendation"
click at [416, 435] on select "Select an option Peer/student recommendation Faculty/staff recommendation Unive…" at bounding box center [734, 454] width 636 height 38
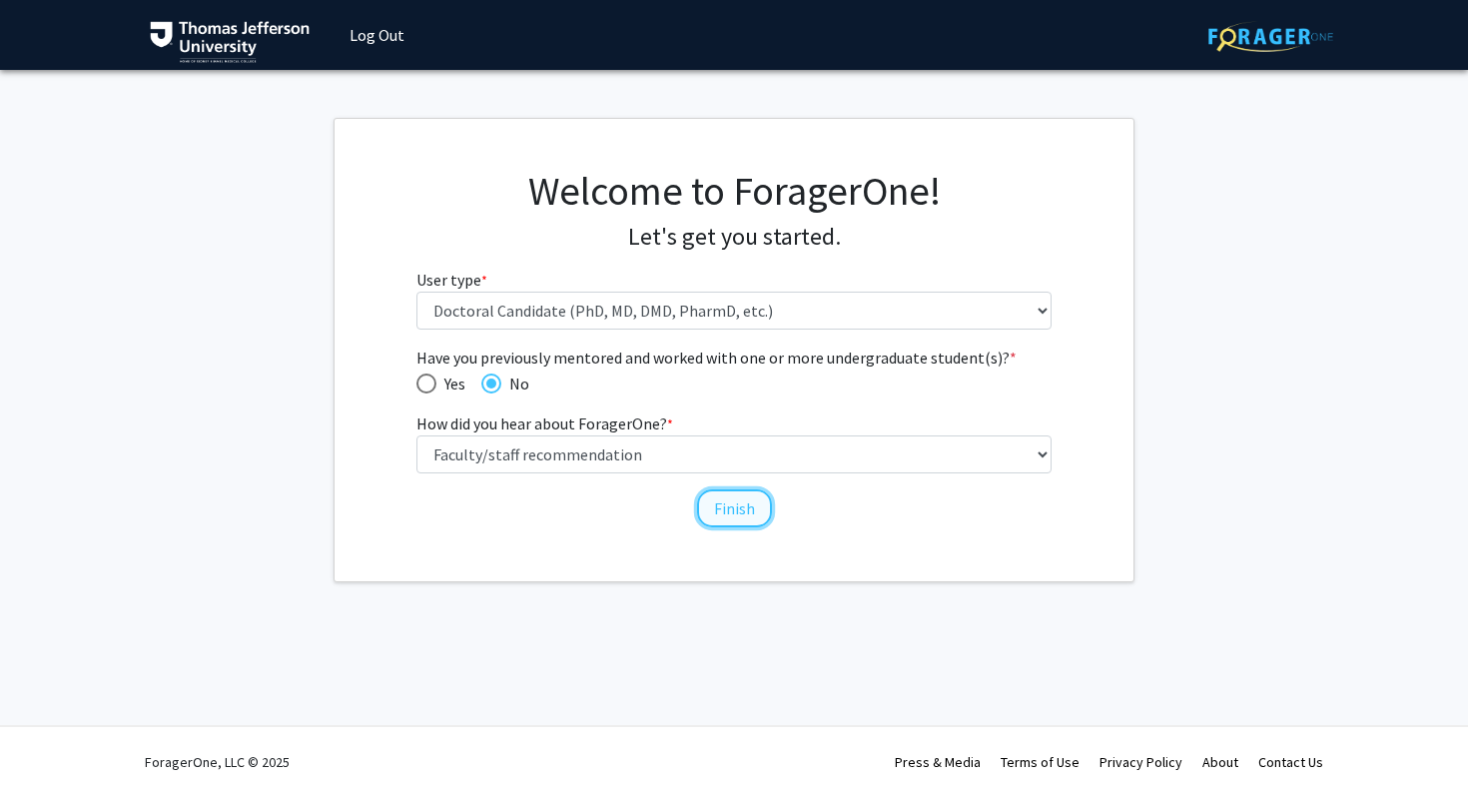
click at [750, 510] on button "Finish" at bounding box center [734, 508] width 75 height 38
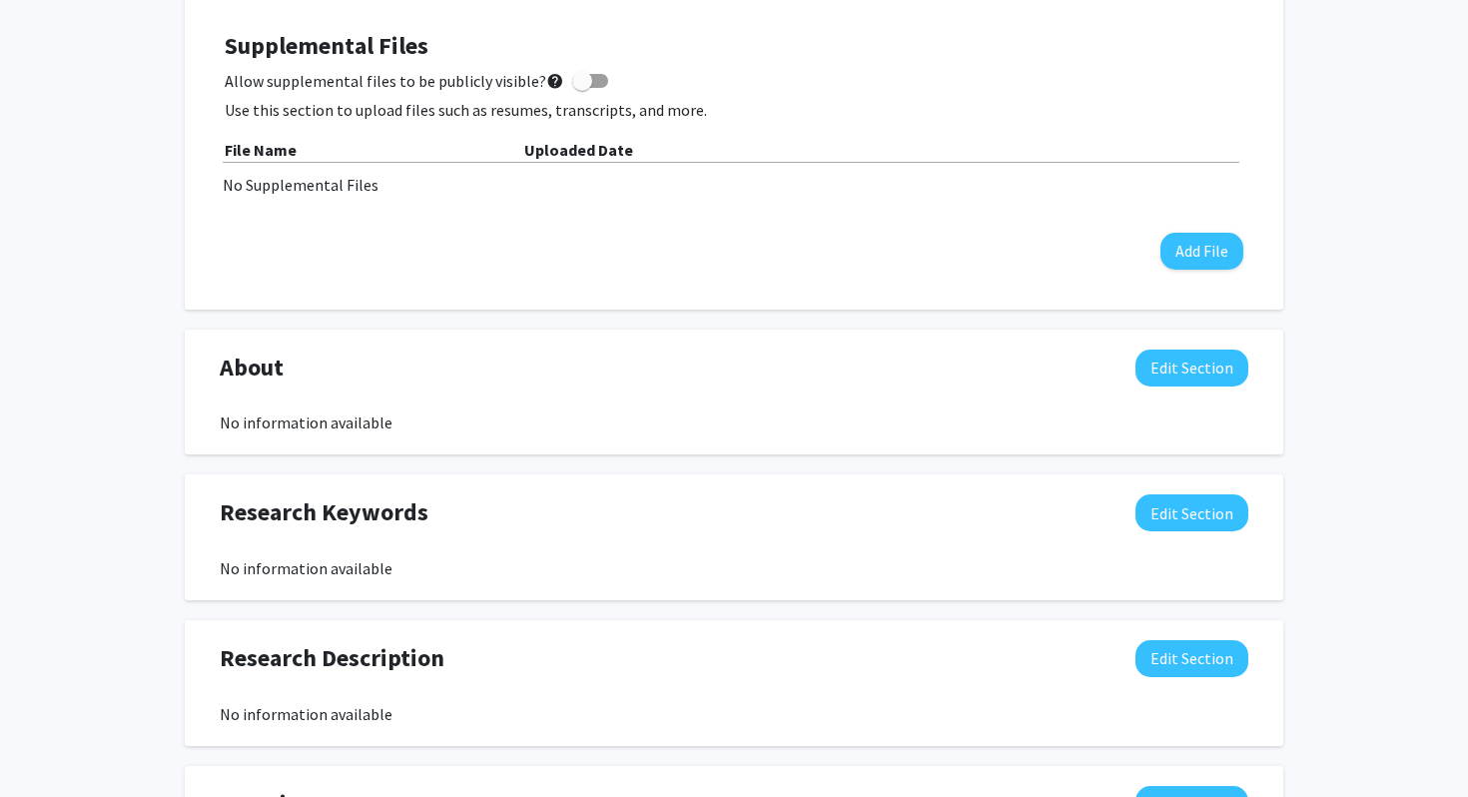
scroll to position [538, 0]
